Goal: Information Seeking & Learning: Learn about a topic

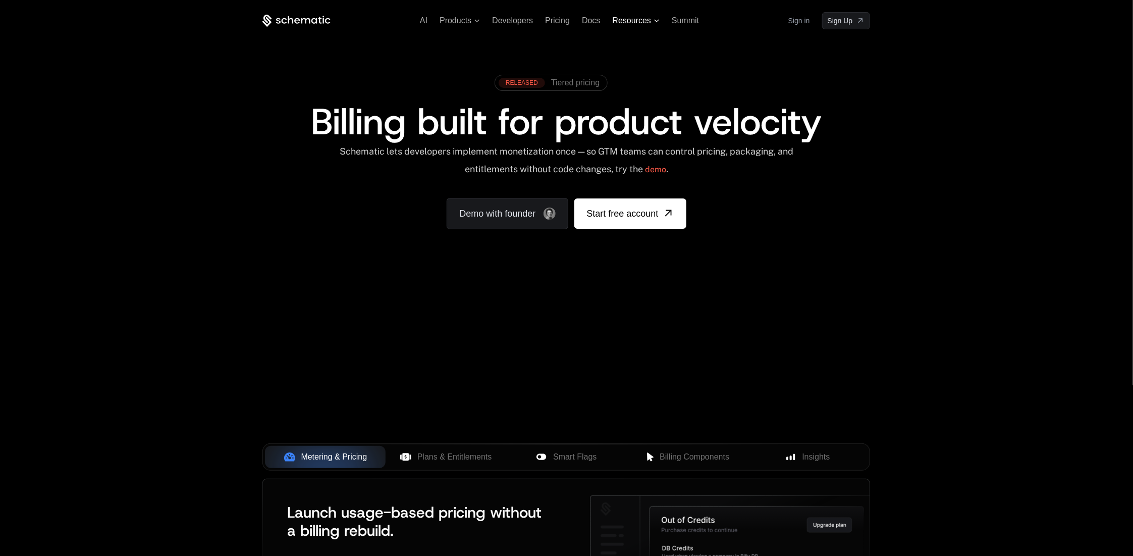
click at [647, 22] on span "Resources" at bounding box center [632, 20] width 38 height 9
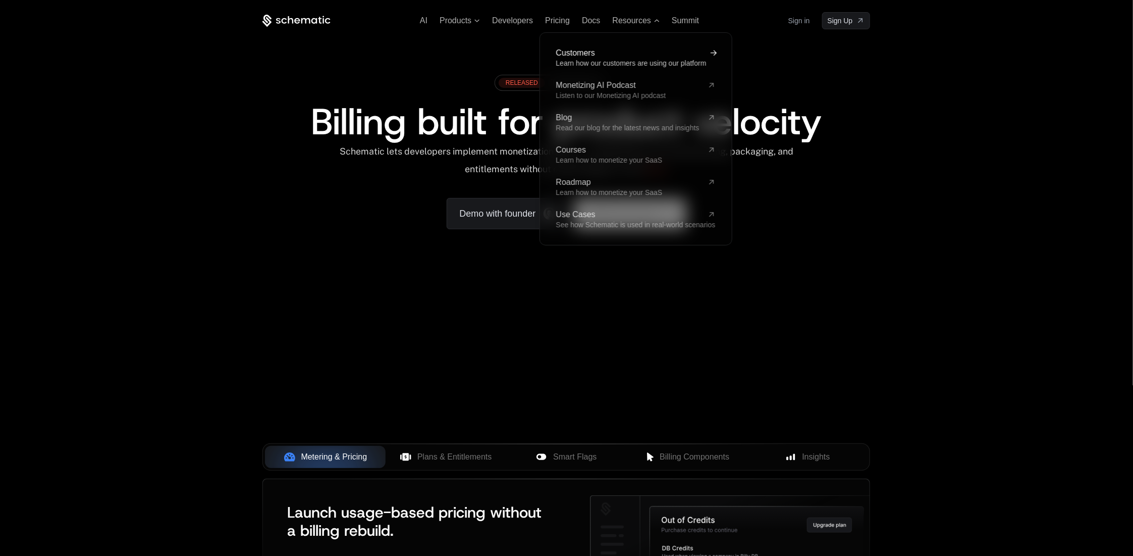
click at [577, 51] on span "Customers" at bounding box center [629, 53] width 147 height 8
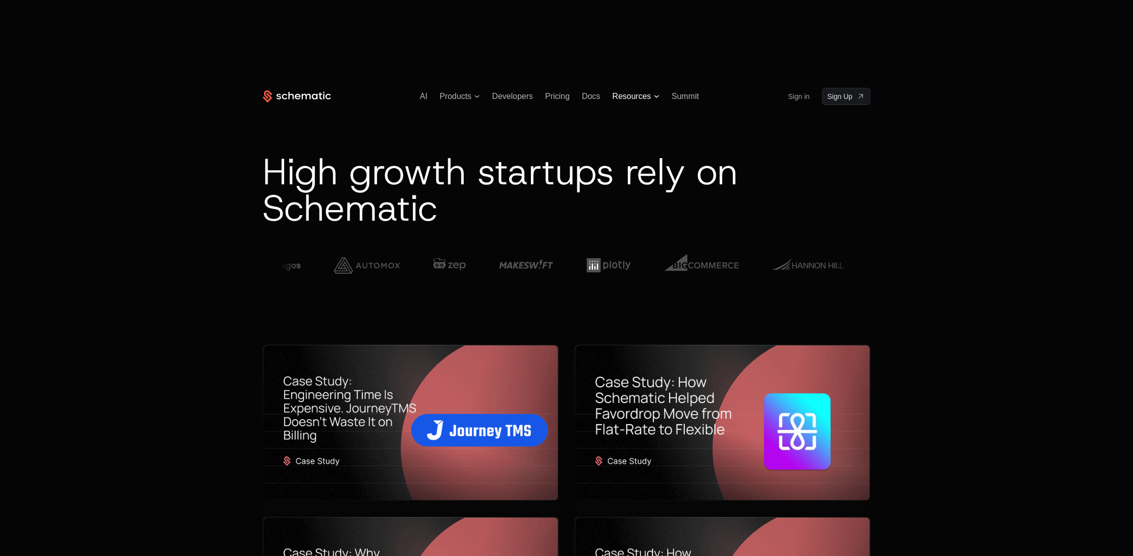
click at [642, 92] on span "Resources" at bounding box center [632, 96] width 38 height 9
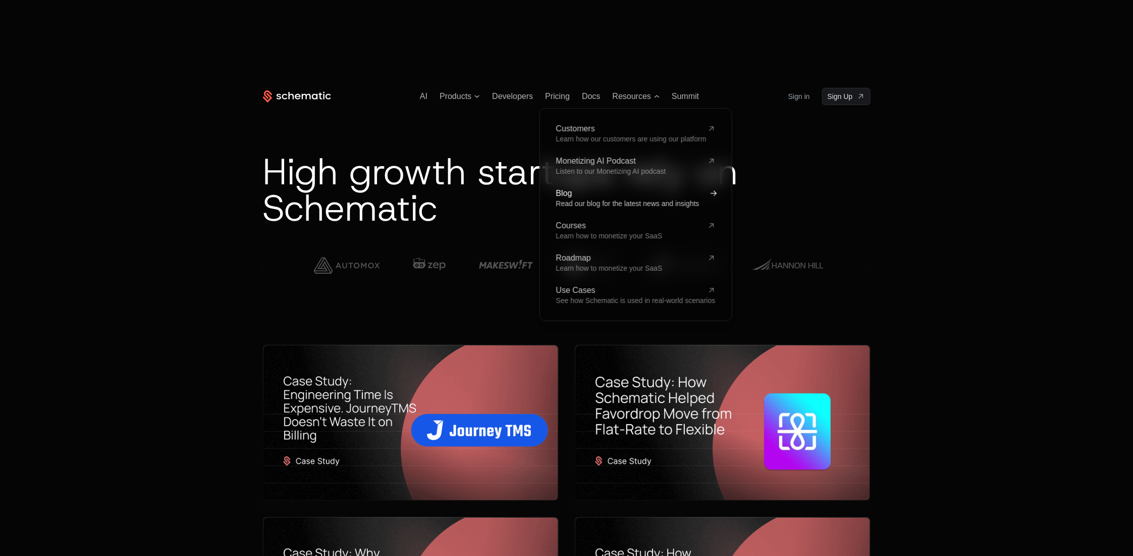
click at [605, 199] on span "Read our blog for the latest news and insights" at bounding box center [627, 203] width 143 height 8
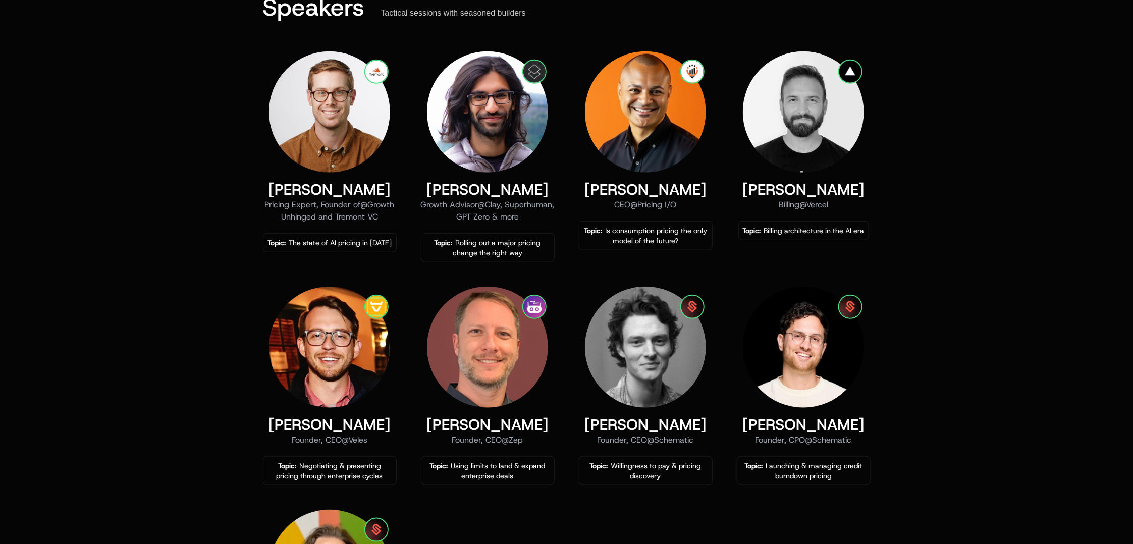
scroll to position [433, 0]
